Goal: Communication & Community: Participate in discussion

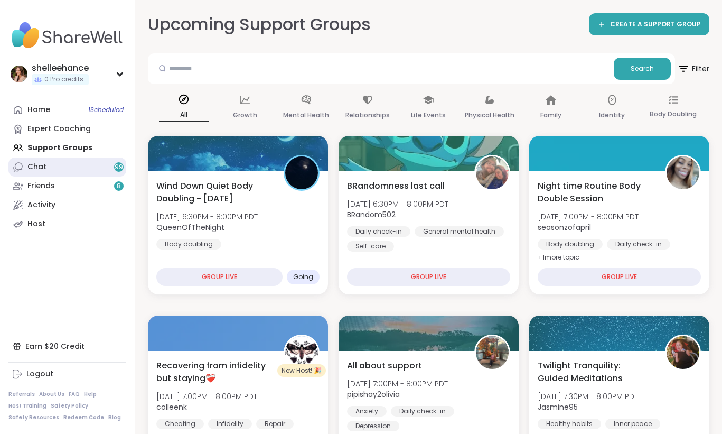
click at [116, 172] on link "Chat 99" at bounding box center [67, 166] width 118 height 19
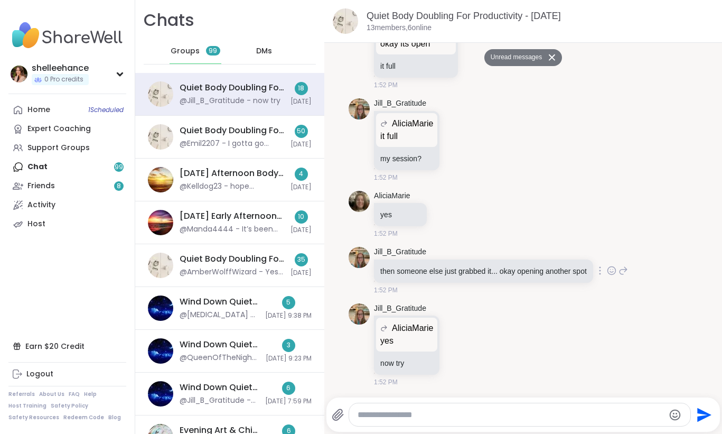
scroll to position [2055, 0]
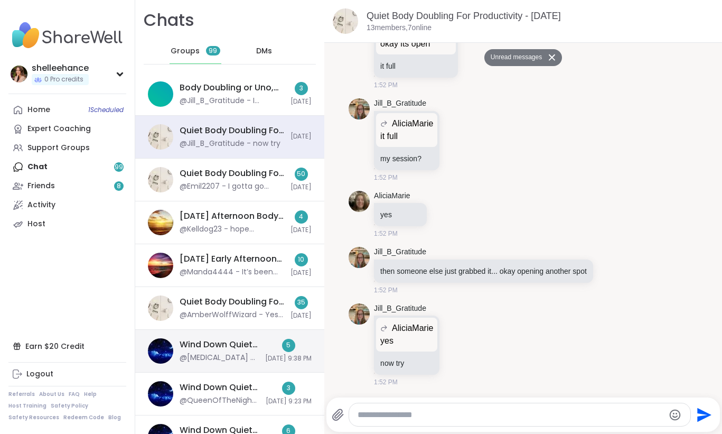
click at [275, 347] on div "5 [DATE] 9:38 PM" at bounding box center [288, 351] width 46 height 24
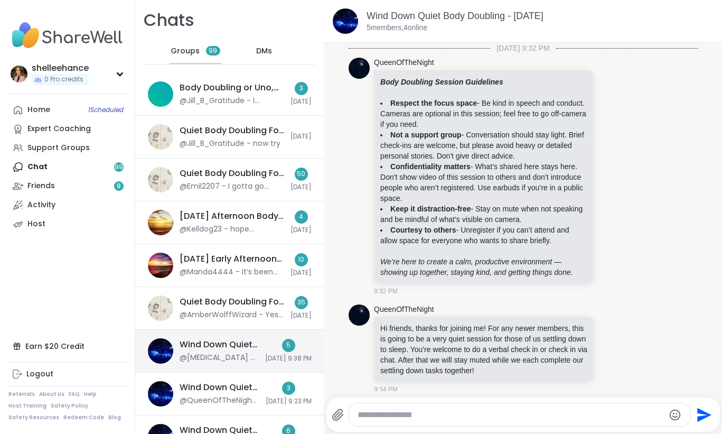
scroll to position [423, 0]
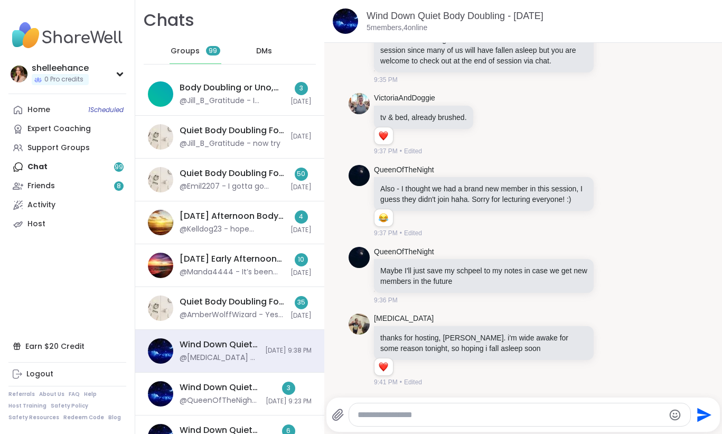
click at [393, 409] on textarea "Type your message" at bounding box center [511, 414] width 307 height 11
type textarea "**********"
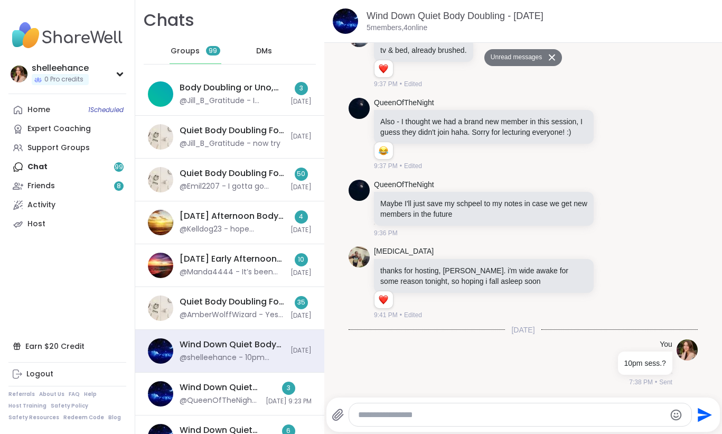
scroll to position [464, 0]
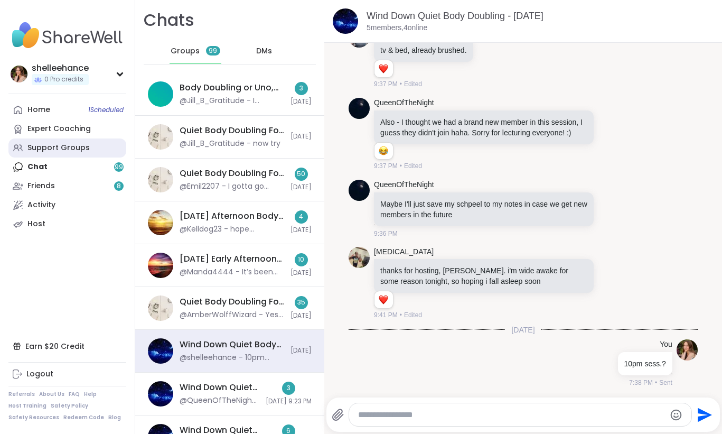
click at [100, 146] on link "Support Groups" at bounding box center [67, 147] width 118 height 19
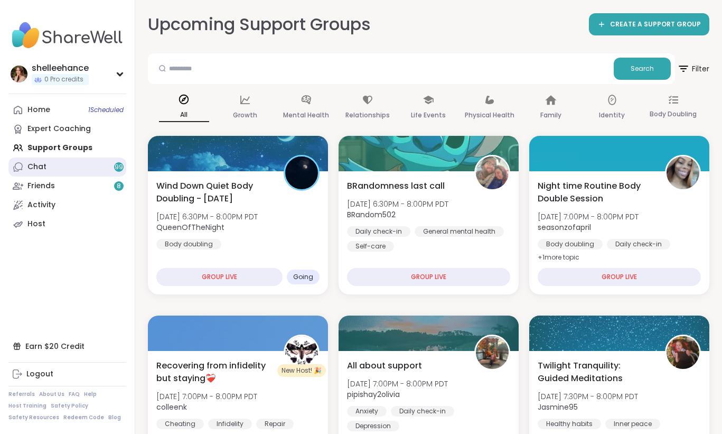
click at [64, 171] on link "Chat 99" at bounding box center [67, 166] width 118 height 19
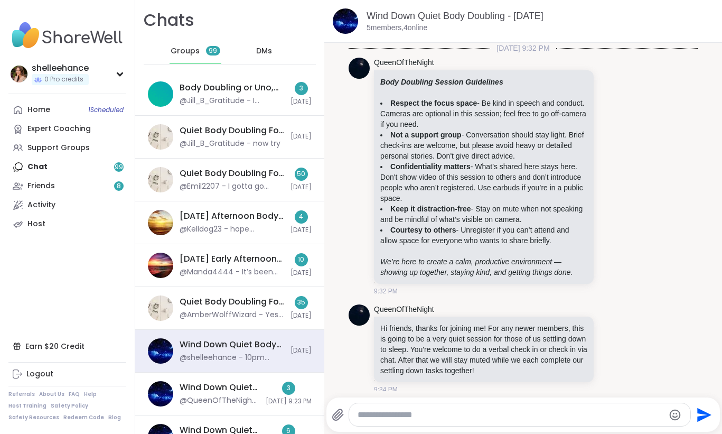
scroll to position [454, 0]
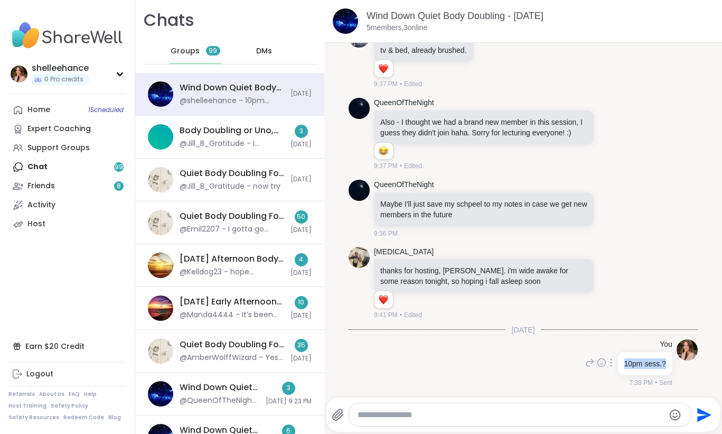
drag, startPoint x: 624, startPoint y: 364, endPoint x: 669, endPoint y: 362, distance: 45.5
click at [669, 362] on div "10pm sess.?" at bounding box center [645, 363] width 54 height 23
copy p "10pm sess.?"
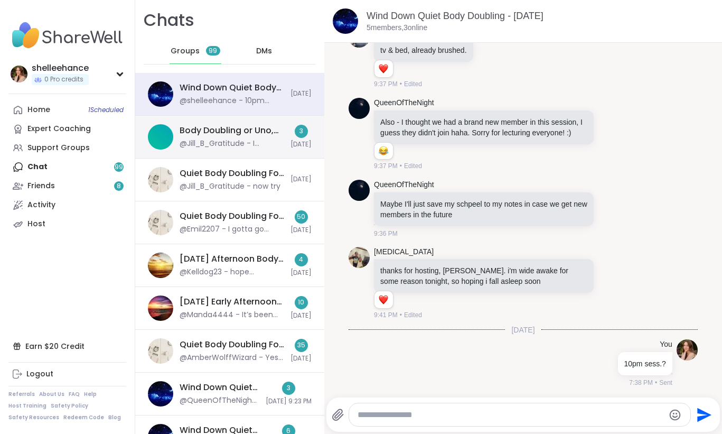
click at [266, 142] on div "@Jill_B_Gratitude - I created 2 sessions for [DATE]. I have work to do and woul…" at bounding box center [232, 143] width 105 height 11
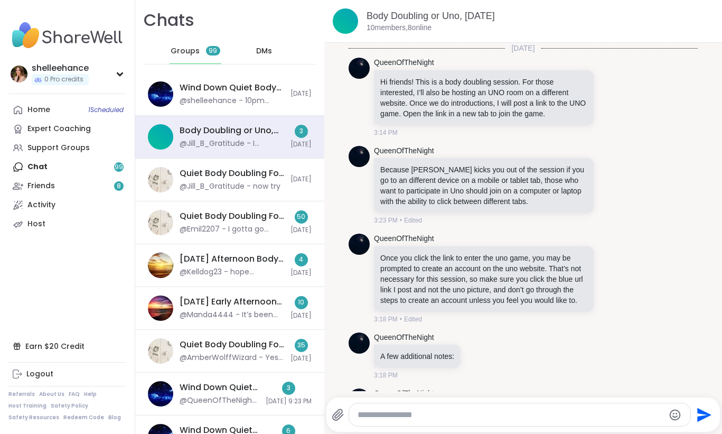
scroll to position [2191, 0]
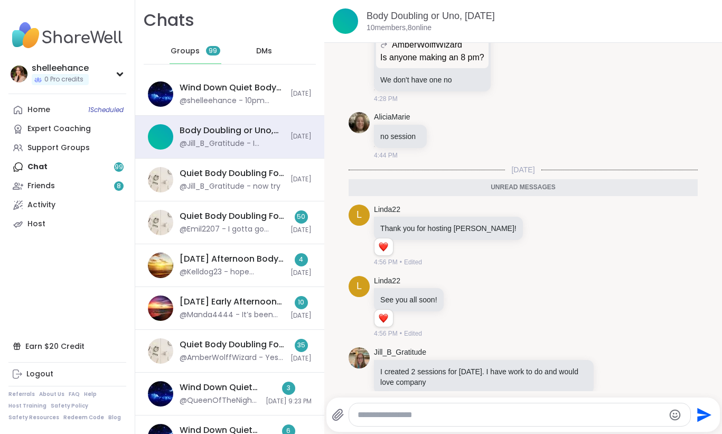
paste textarea "**********"
type textarea "**********"
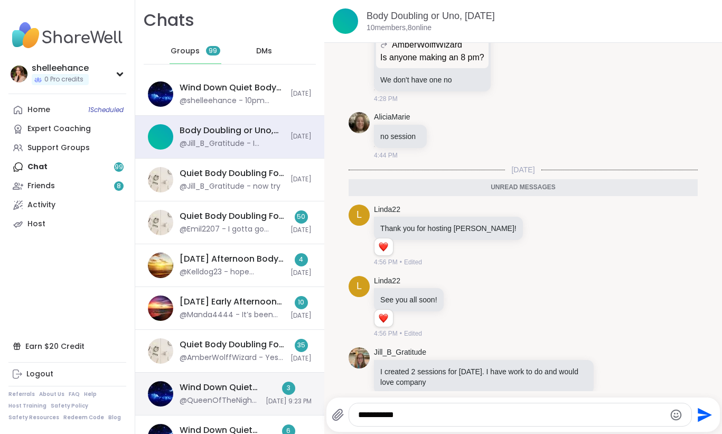
drag, startPoint x: 426, startPoint y: 416, endPoint x: 303, endPoint y: 411, distance: 123.2
click at [303, 411] on div "Chats Groups 99 DMs Wind Down Quiet Body Doubling - [DATE] @shelleehance - 10pm…" at bounding box center [428, 217] width 587 height 434
click at [266, 388] on div "3 [DATE] 9:23 PM" at bounding box center [289, 393] width 46 height 24
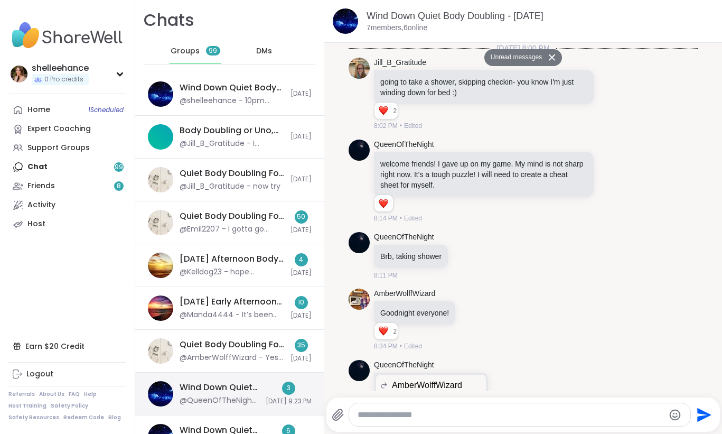
scroll to position [796, 0]
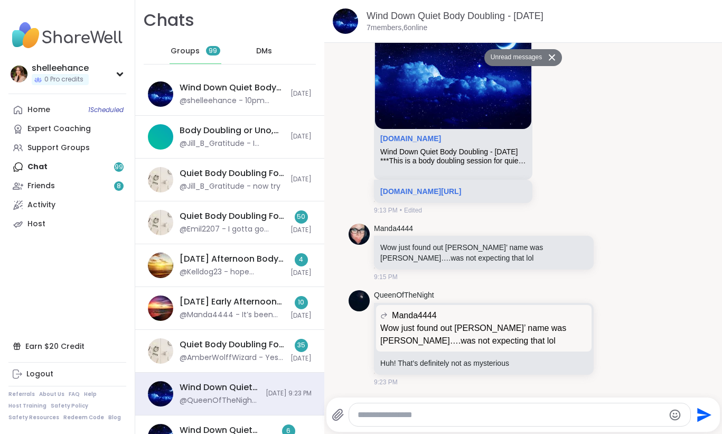
paste textarea "**********"
type textarea "**********"
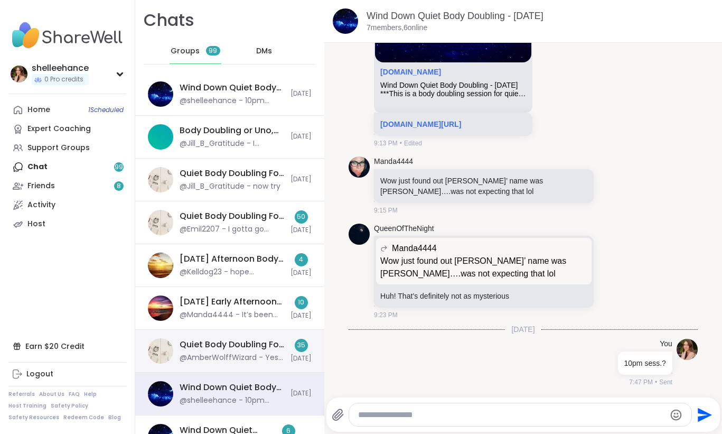
scroll to position [58, 0]
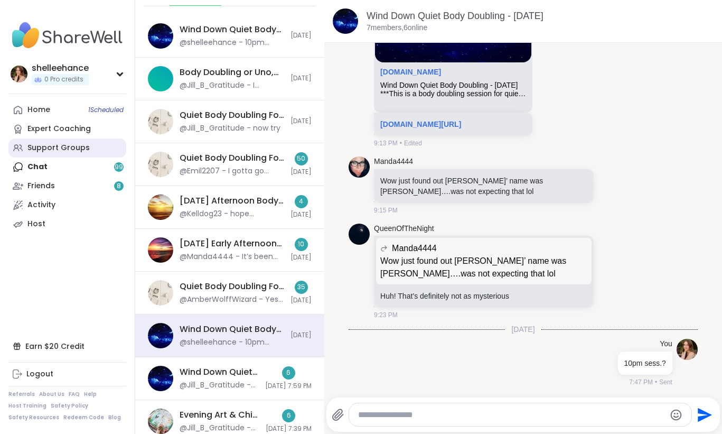
click at [89, 151] on link "Support Groups" at bounding box center [67, 147] width 118 height 19
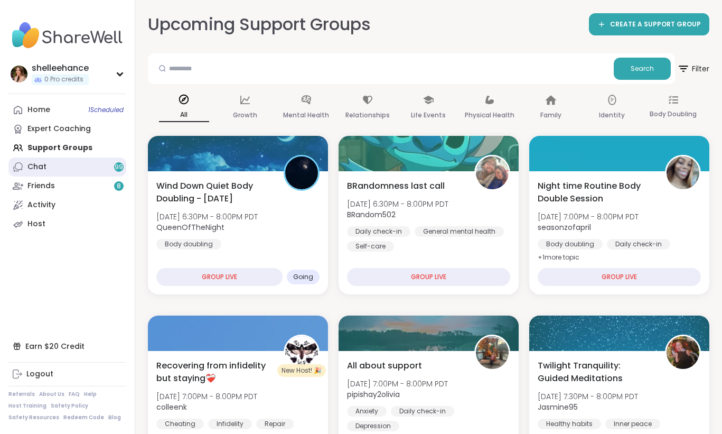
click at [93, 166] on link "Chat 99" at bounding box center [67, 166] width 118 height 19
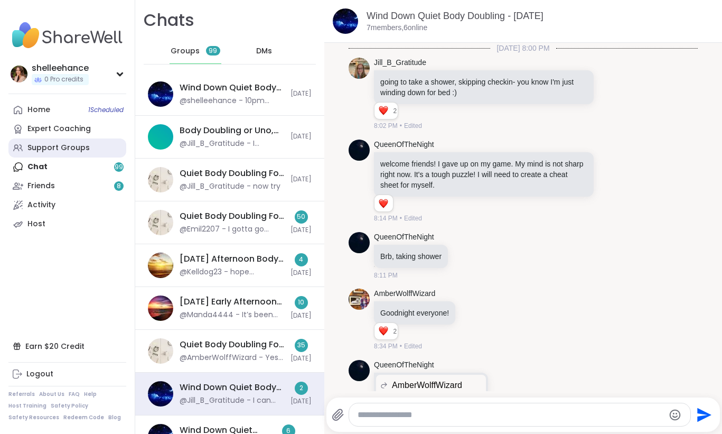
scroll to position [1022, 0]
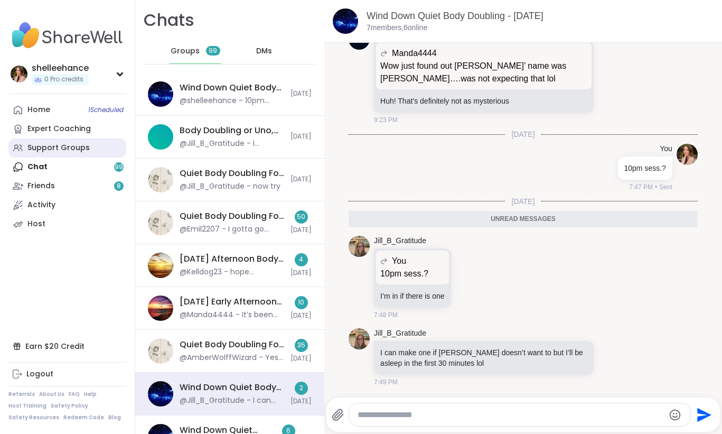
click at [104, 146] on link "Support Groups" at bounding box center [67, 147] width 118 height 19
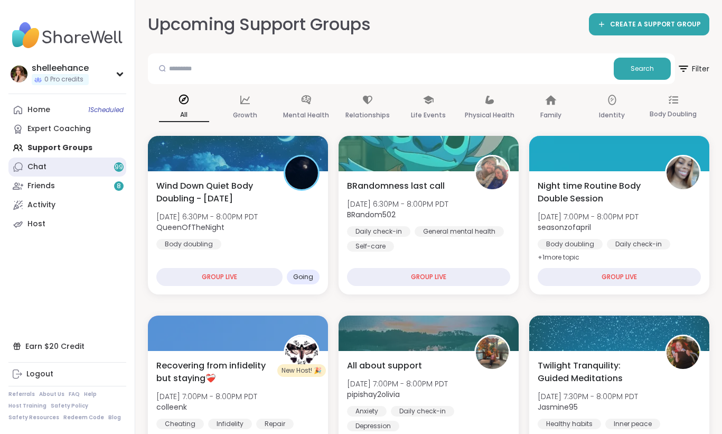
click at [96, 171] on link "Chat 99" at bounding box center [67, 166] width 118 height 19
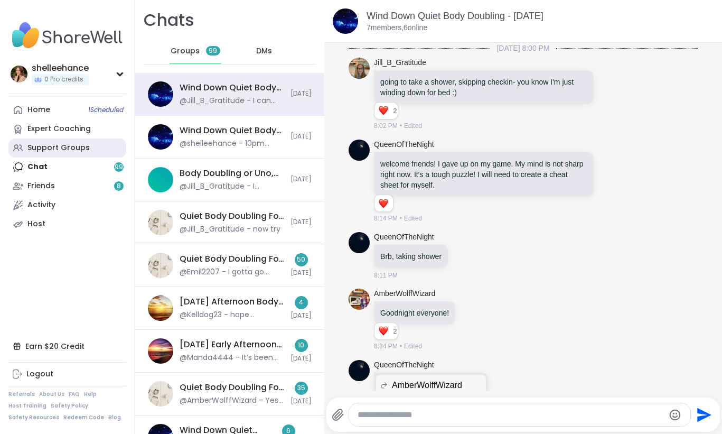
scroll to position [986, 0]
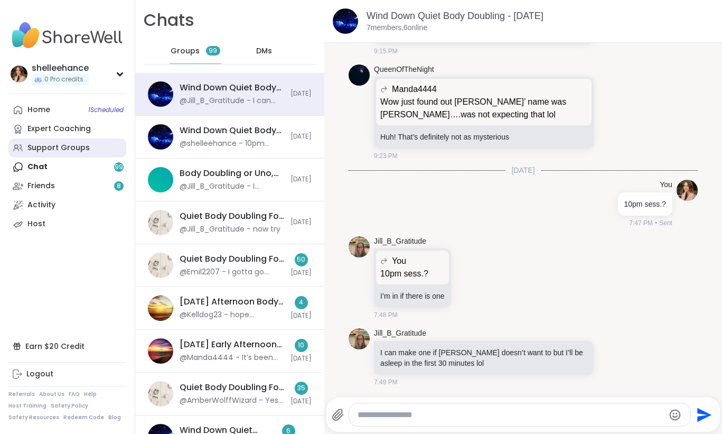
click at [97, 151] on link "Support Groups" at bounding box center [67, 147] width 118 height 19
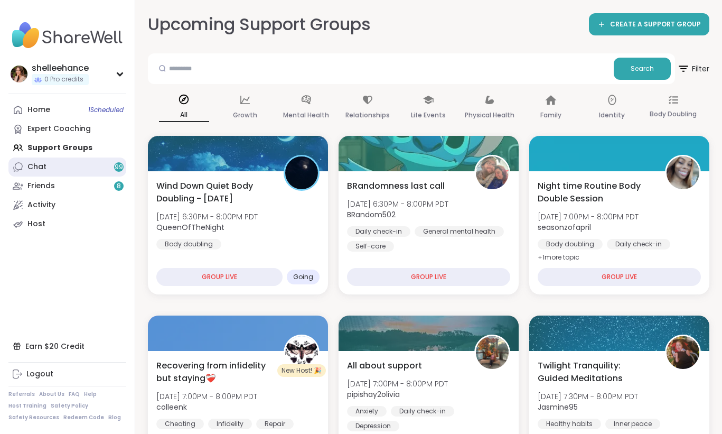
click at [69, 169] on link "Chat 99" at bounding box center [67, 166] width 118 height 19
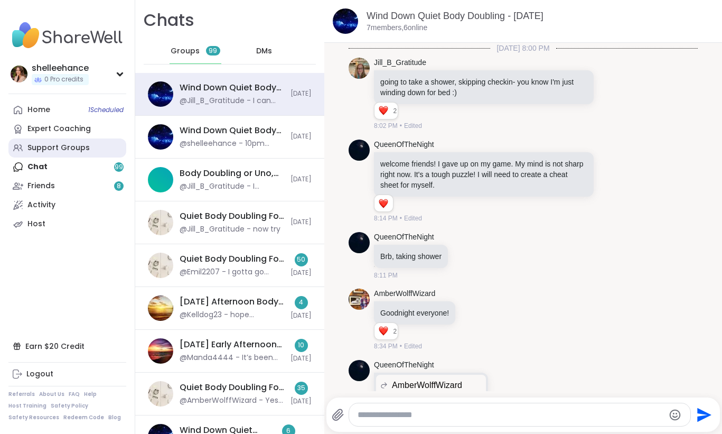
scroll to position [986, 0]
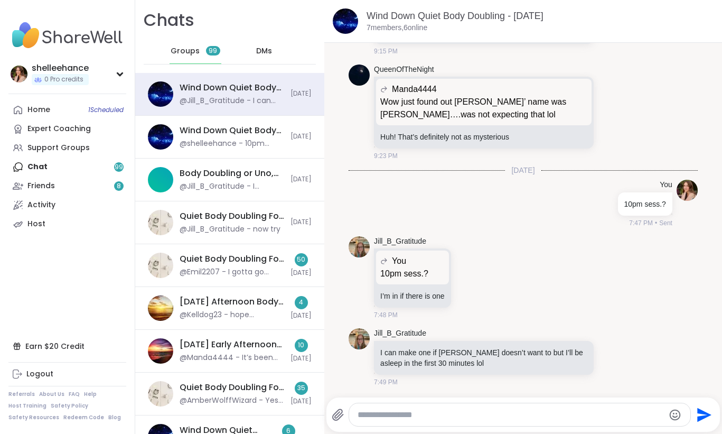
click at [449, 422] on div at bounding box center [519, 414] width 341 height 23
click at [445, 416] on textarea "Type your message" at bounding box center [511, 414] width 307 height 11
type textarea "*"
type textarea "**"
type textarea "*"
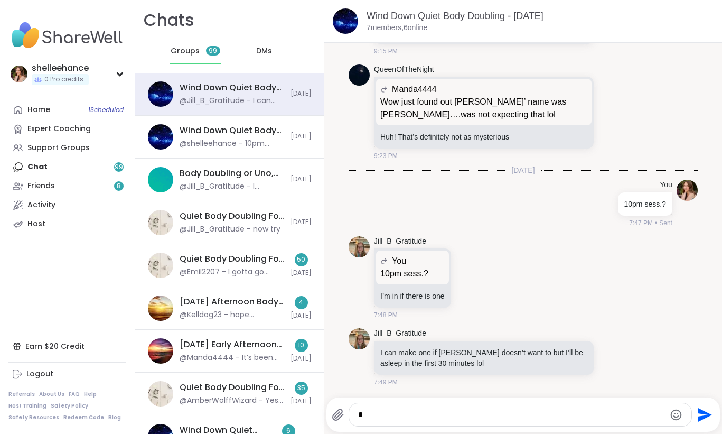
scroll to position [1042, 0]
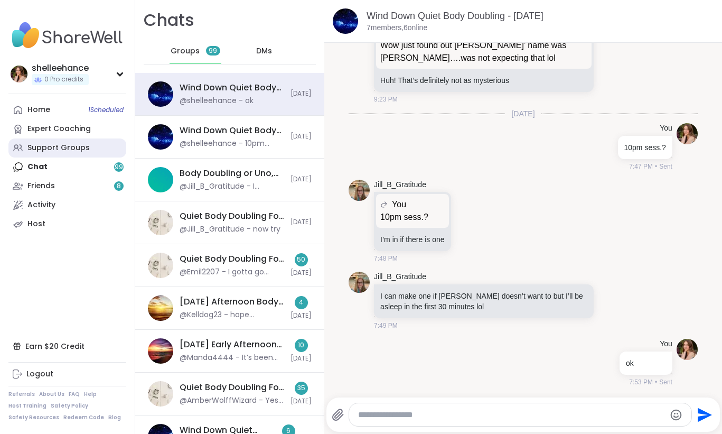
click at [101, 152] on link "Support Groups" at bounding box center [67, 147] width 118 height 19
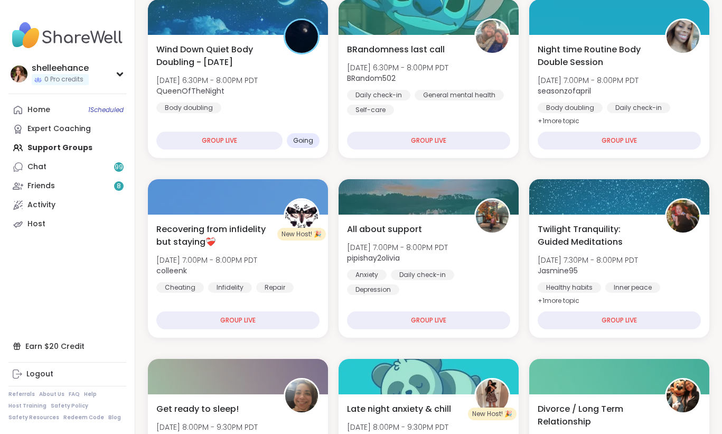
scroll to position [119, 0]
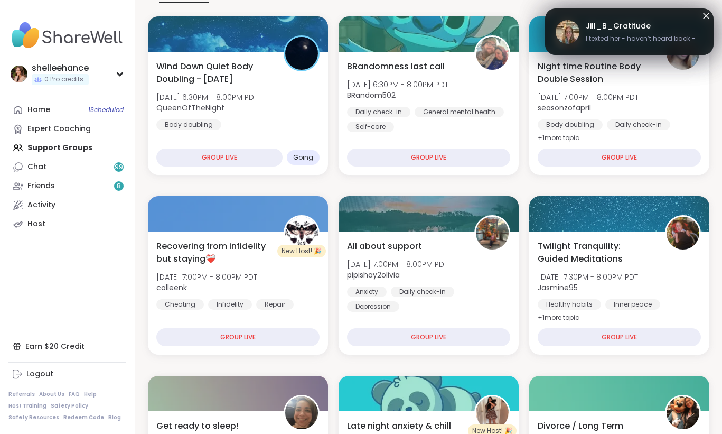
click at [614, 44] on link "[PERSON_NAME] I texted her - haven’t heard back -" at bounding box center [629, 32] width 147 height 34
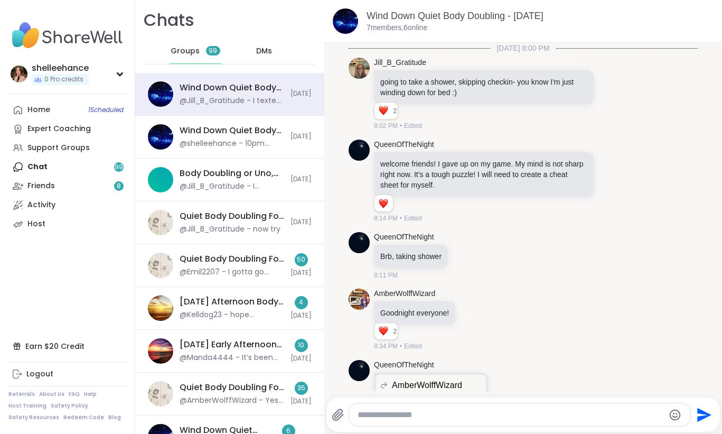
scroll to position [1134, 0]
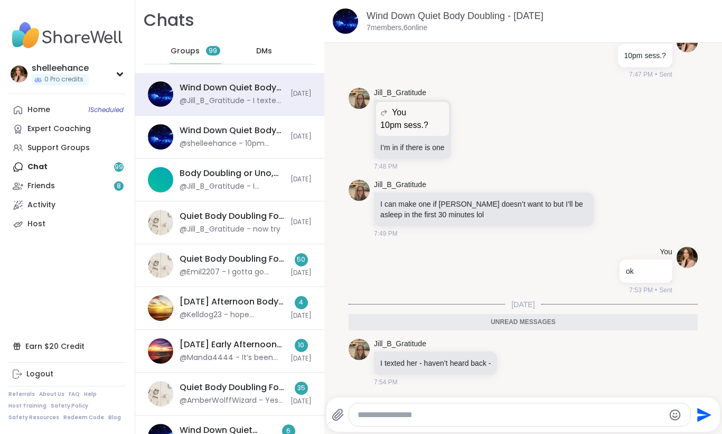
click at [461, 408] on div at bounding box center [519, 414] width 341 height 23
click at [443, 418] on textarea "Type your message" at bounding box center [511, 414] width 307 height 11
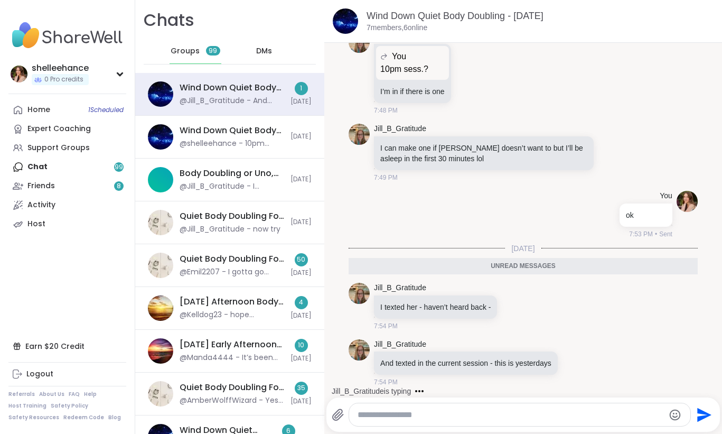
scroll to position [1166, 0]
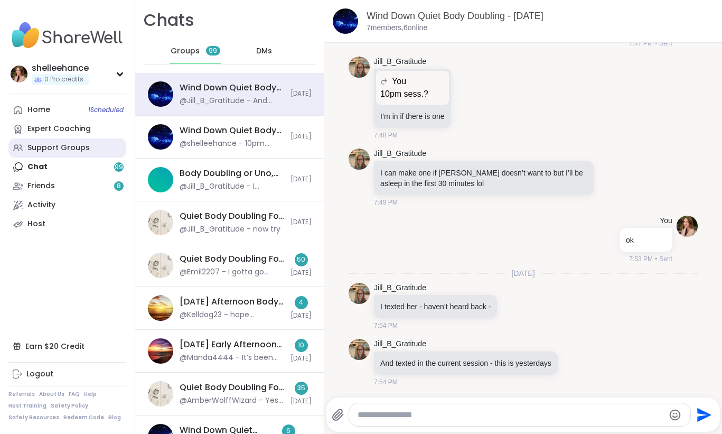
click at [108, 150] on link "Support Groups" at bounding box center [67, 147] width 118 height 19
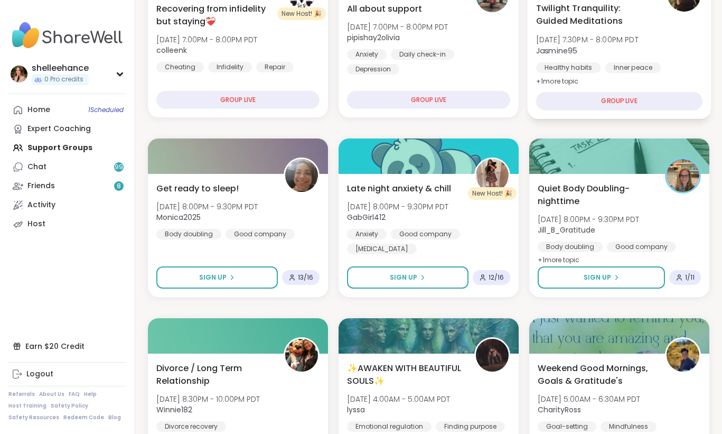
scroll to position [376, 0]
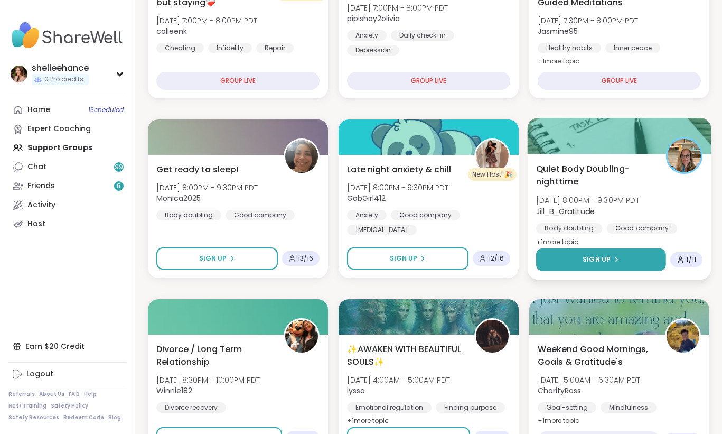
click at [555, 260] on button "Sign Up" at bounding box center [601, 259] width 130 height 23
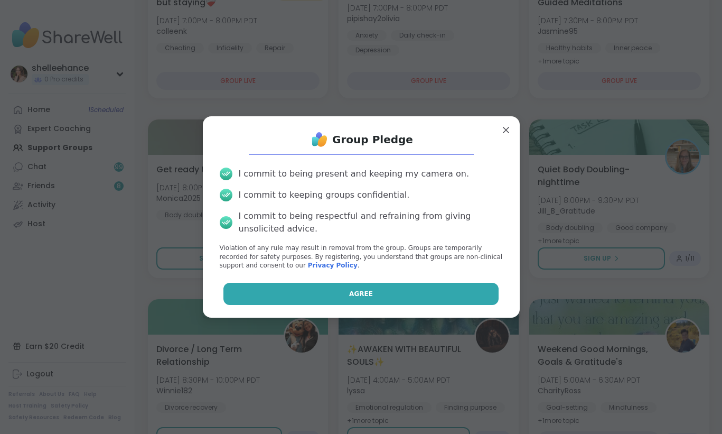
click at [328, 293] on button "Agree" at bounding box center [360, 294] width 275 height 22
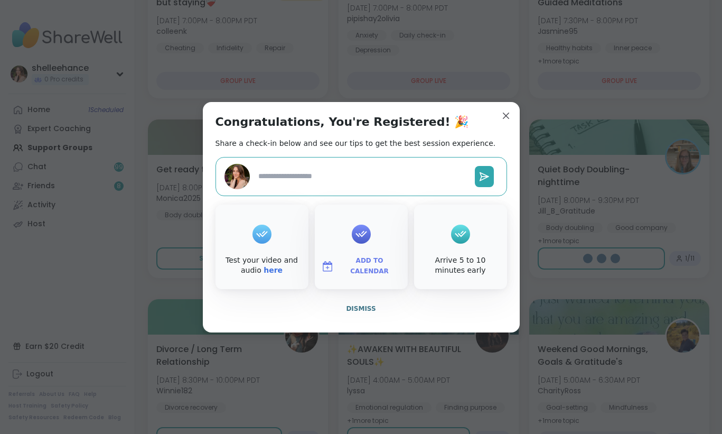
type textarea "*"
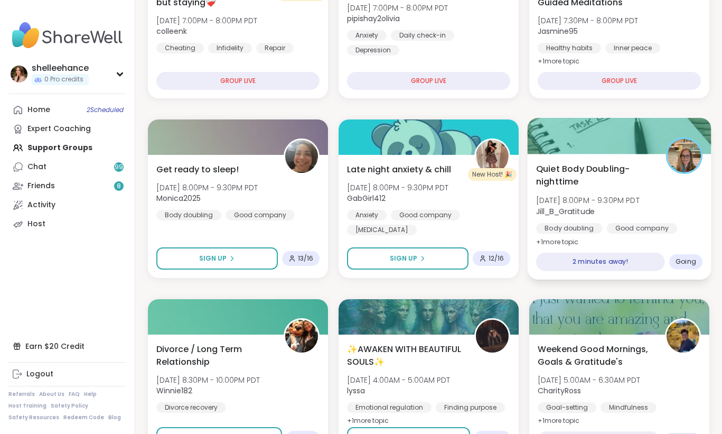
click at [682, 213] on div "Quiet Body Doubling- nighttime [DATE] 8:00PM - 9:30PM PDT Jill_B_Gratitude Body…" at bounding box center [619, 205] width 166 height 86
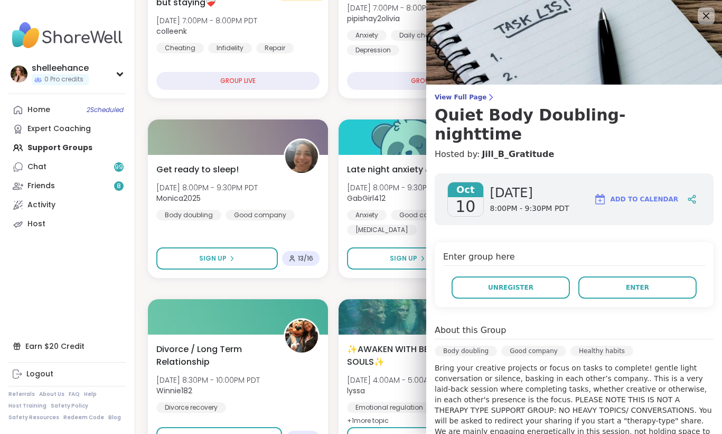
scroll to position [192, 0]
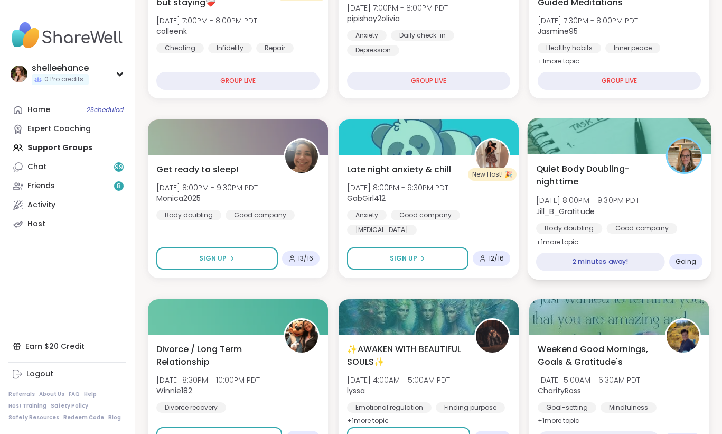
click at [691, 225] on div "Body doubling Good company Healthy habits" at bounding box center [619, 236] width 166 height 26
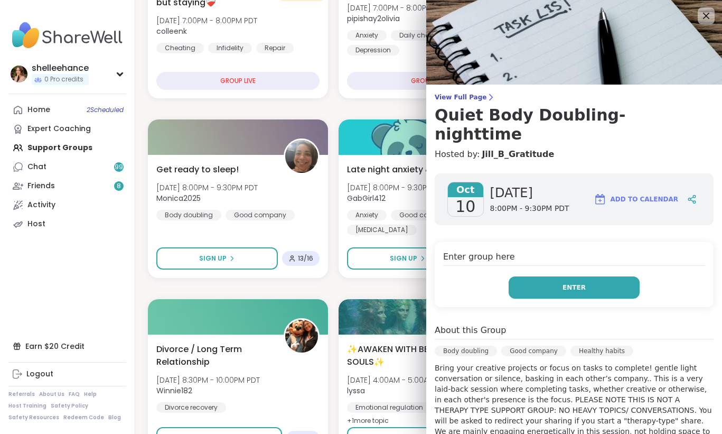
click at [549, 276] on button "Enter" at bounding box center [574, 287] width 131 height 22
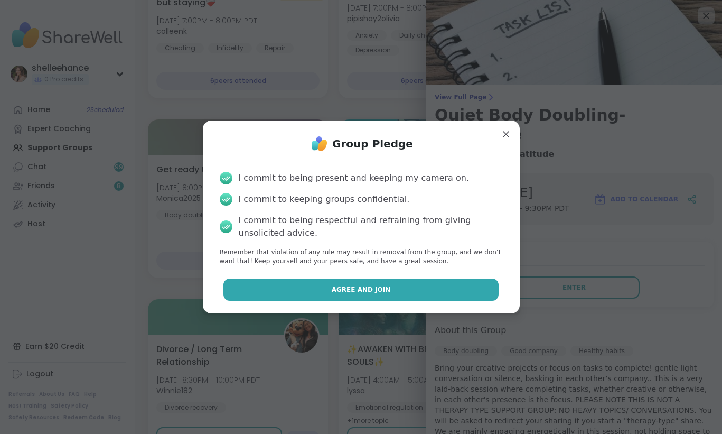
click at [307, 293] on button "Agree and Join" at bounding box center [360, 289] width 275 height 22
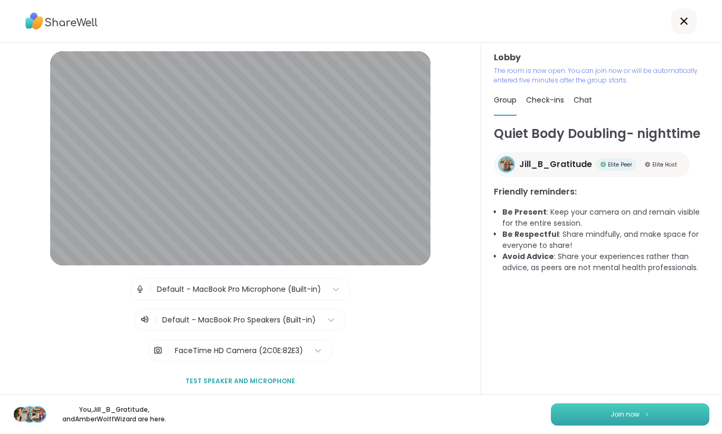
click at [603, 417] on button "Join now" at bounding box center [630, 414] width 159 height 22
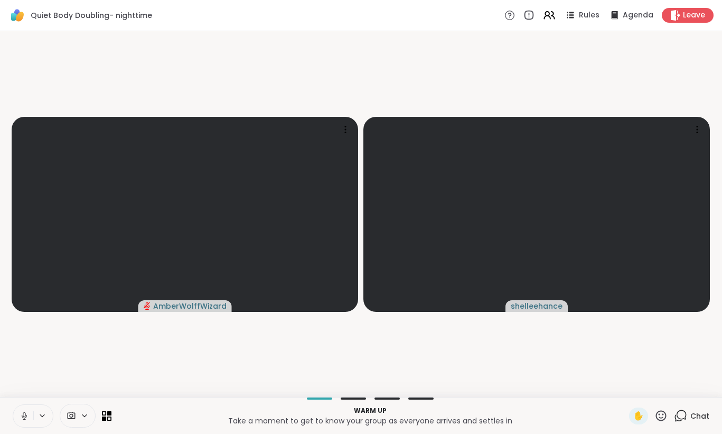
click at [25, 415] on icon at bounding box center [25, 416] width 10 height 10
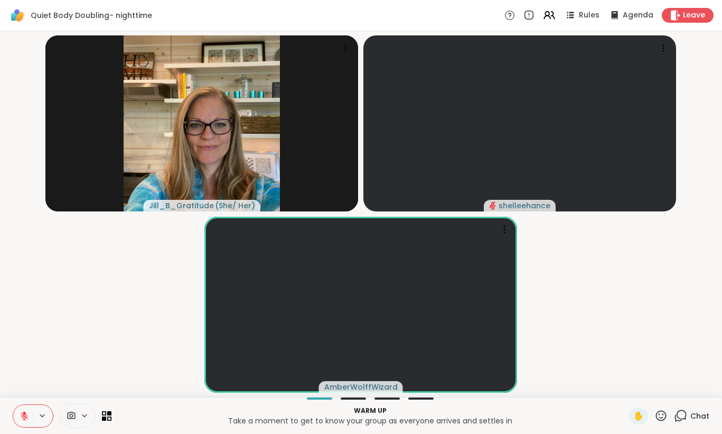
click at [21, 412] on icon at bounding box center [24, 415] width 7 height 7
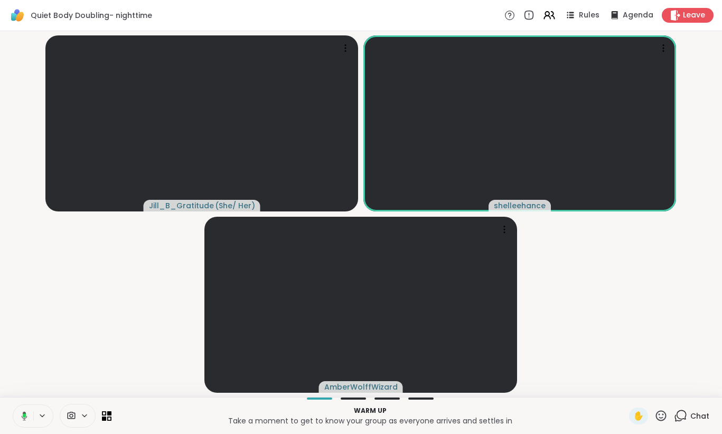
click at [21, 414] on icon at bounding box center [23, 416] width 10 height 10
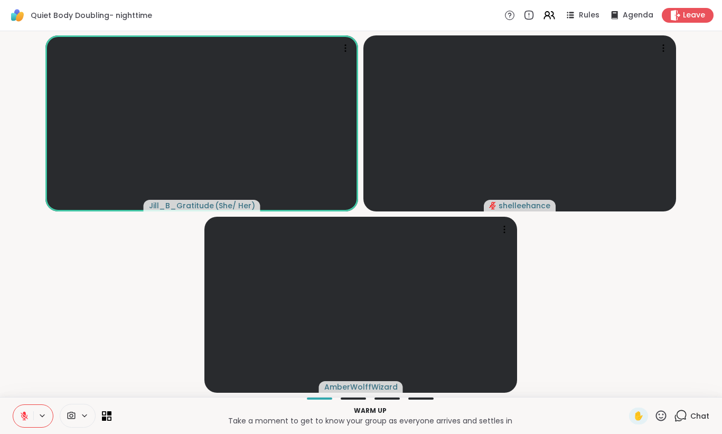
click at [21, 414] on icon at bounding box center [25, 416] width 10 height 10
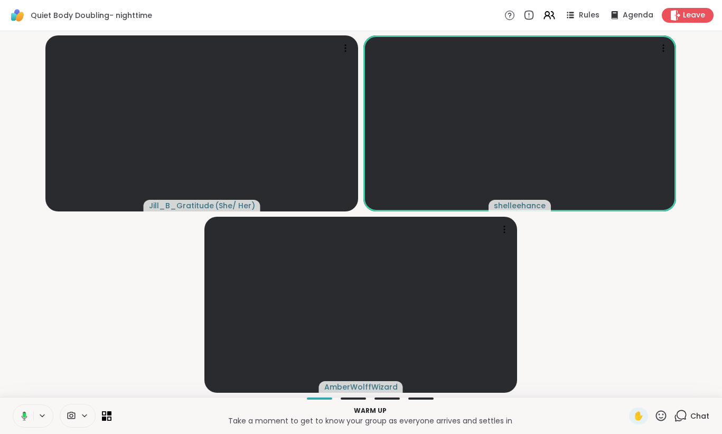
click at [30, 413] on button at bounding box center [23, 416] width 22 height 22
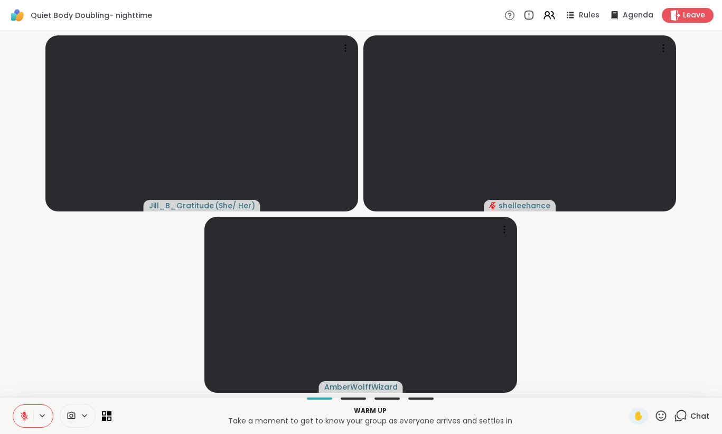
click at [18, 415] on button at bounding box center [23, 416] width 20 height 22
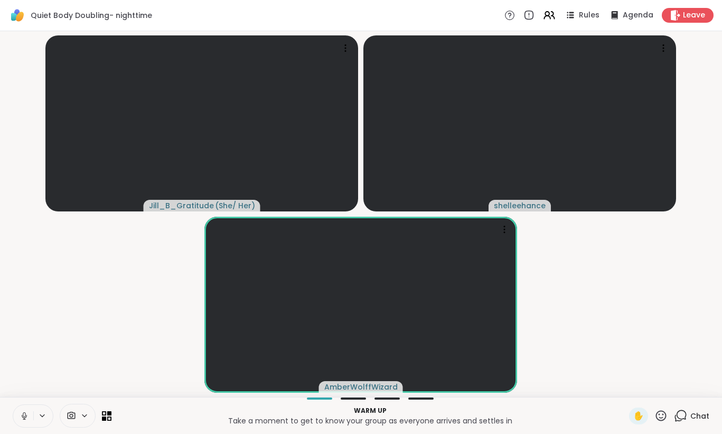
click at [18, 415] on button at bounding box center [23, 416] width 20 height 22
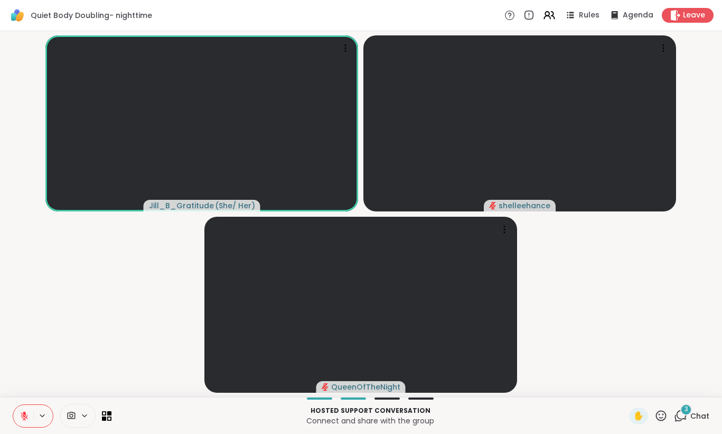
click at [18, 417] on button at bounding box center [23, 416] width 20 height 22
